Goal: Task Accomplishment & Management: Complete application form

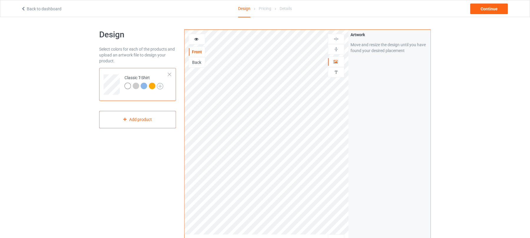
click at [163, 85] on img at bounding box center [160, 86] width 6 height 6
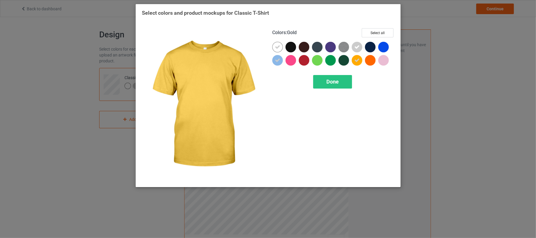
click at [355, 63] on icon at bounding box center [356, 60] width 5 height 5
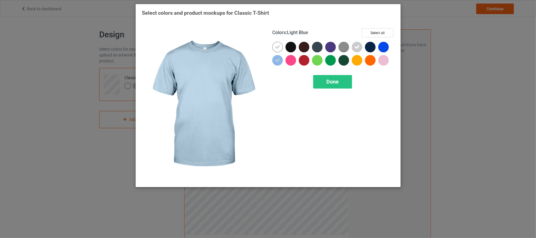
click at [276, 60] on icon at bounding box center [277, 60] width 5 height 5
click at [277, 62] on div at bounding box center [277, 60] width 11 height 11
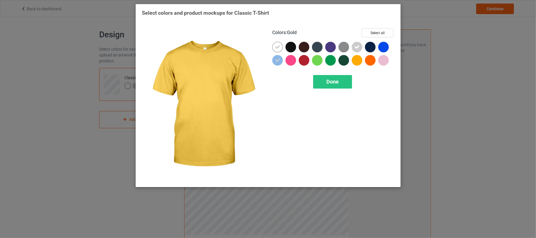
click at [355, 63] on div at bounding box center [357, 60] width 11 height 11
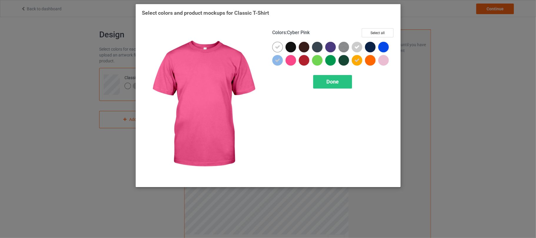
click at [292, 61] on div at bounding box center [291, 60] width 11 height 11
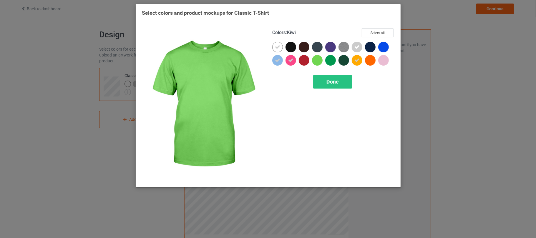
click at [316, 63] on div at bounding box center [317, 60] width 11 height 11
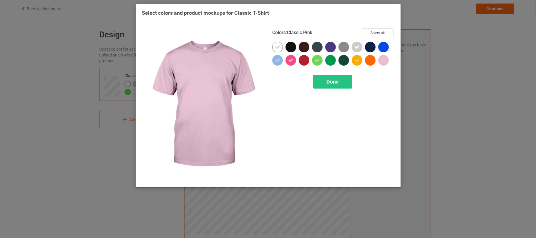
click at [382, 61] on div at bounding box center [383, 60] width 11 height 11
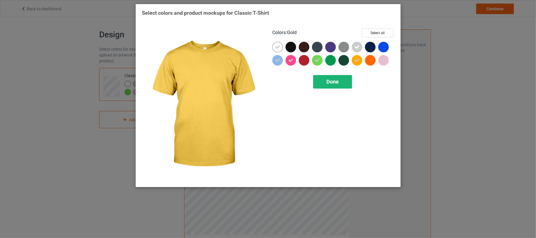
click at [332, 85] on div "Done" at bounding box center [332, 82] width 39 height 14
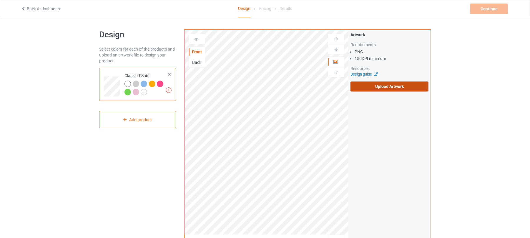
click at [400, 90] on label "Upload Artwork" at bounding box center [390, 87] width 78 height 10
click at [0, 0] on input "Upload Artwork" at bounding box center [0, 0] width 0 height 0
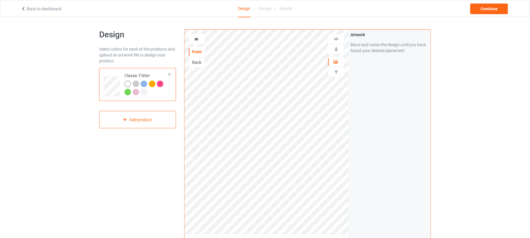
click at [367, 98] on div "Artwork Move and resize the design until you have found your desired placement" at bounding box center [390, 142] width 82 height 224
click at [491, 6] on div "Continue" at bounding box center [489, 9] width 38 height 11
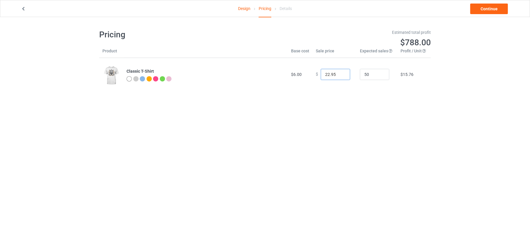
click at [326, 74] on input "22.95" at bounding box center [335, 74] width 29 height 11
type input "26.95"
click at [458, 82] on div "Design Pricing Details Continue Pricing Estimated total profit $974.00 Product …" at bounding box center [265, 60] width 530 height 86
click at [487, 9] on link "Continue" at bounding box center [489, 9] width 38 height 11
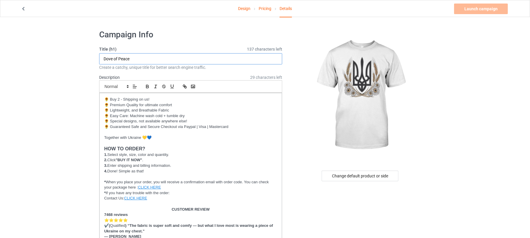
drag, startPoint x: 152, startPoint y: 59, endPoint x: 64, endPoint y: 57, distance: 88.1
paste input "trident [GEOGRAPHIC_DATA] bloom"
click at [105, 57] on input "trident [GEOGRAPHIC_DATA] bloom" at bounding box center [190, 58] width 183 height 11
click at [152, 59] on input "Trident [GEOGRAPHIC_DATA] Bloom" at bounding box center [190, 58] width 183 height 11
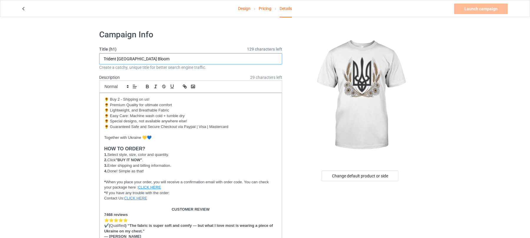
drag, startPoint x: 155, startPoint y: 58, endPoint x: 0, endPoint y: 54, distance: 154.9
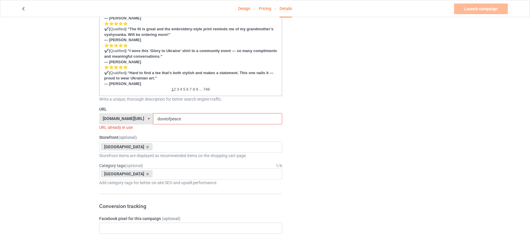
scroll to position [392, 0]
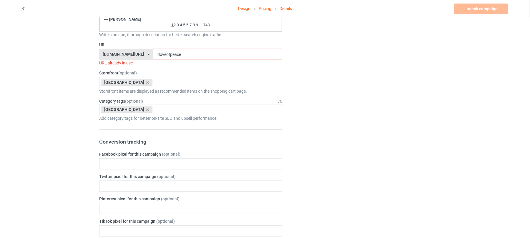
type input "Trident [GEOGRAPHIC_DATA] Bloom"
drag, startPoint x: 179, startPoint y: 54, endPoint x: 148, endPoint y: 58, distance: 31.8
click at [99, 51] on div "[DOMAIN_NAME][URL] [DOMAIN_NAME][URL] [DOMAIN_NAME][URL] 6273c5abfddeea00434baf…" at bounding box center [190, 54] width 183 height 11
paste input "Trident [GEOGRAPHIC_DATA] Bloom"
click at [161, 54] on input "Trident [GEOGRAPHIC_DATA] Bloom" at bounding box center [217, 54] width 129 height 11
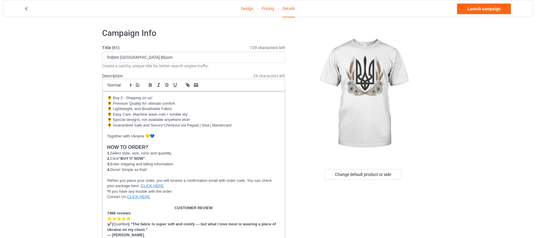
scroll to position [0, 0]
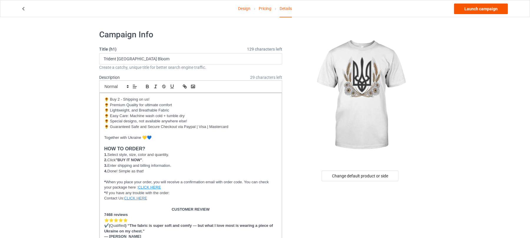
type input "trident-[GEOGRAPHIC_DATA]-bloom"
click at [471, 9] on link "Launch campaign" at bounding box center [481, 9] width 54 height 11
